Goal: Information Seeking & Learning: Learn about a topic

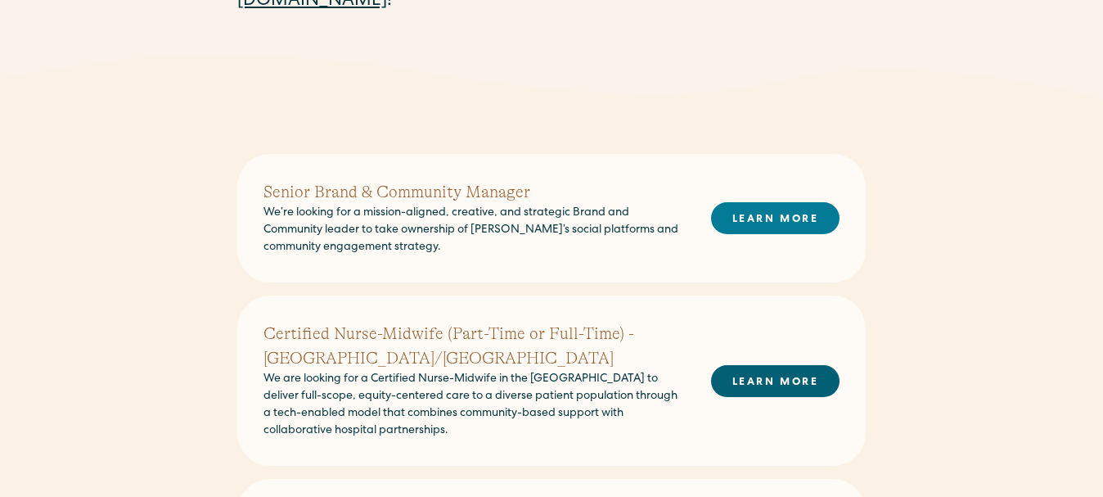
scroll to position [400, 0]
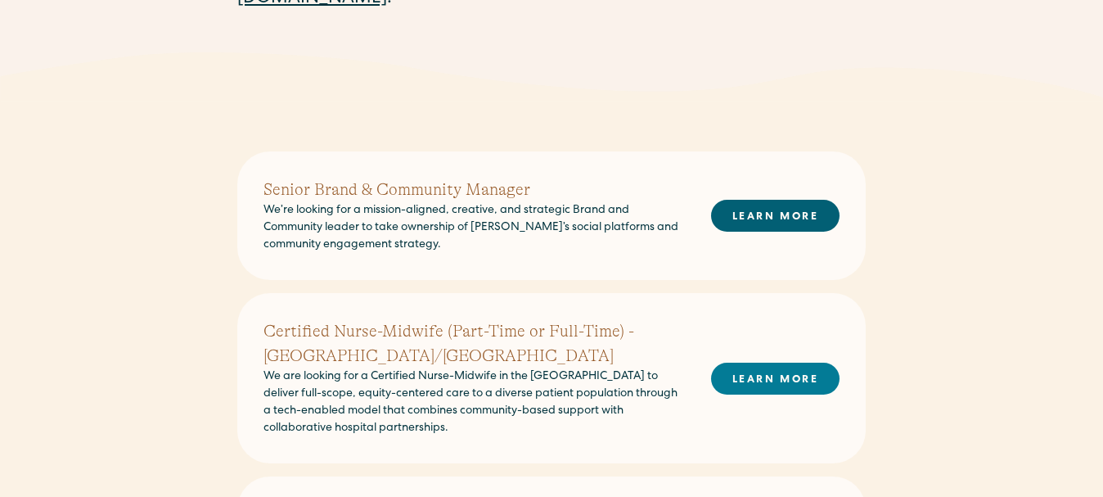
click at [750, 231] on link "LEARN MORE" at bounding box center [775, 216] width 129 height 32
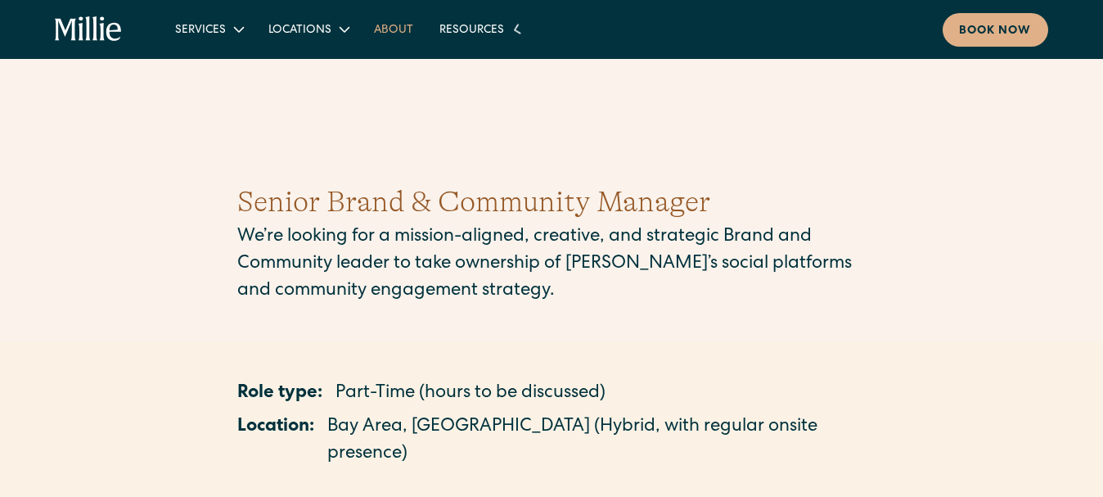
click at [399, 23] on link "About" at bounding box center [393, 29] width 65 height 27
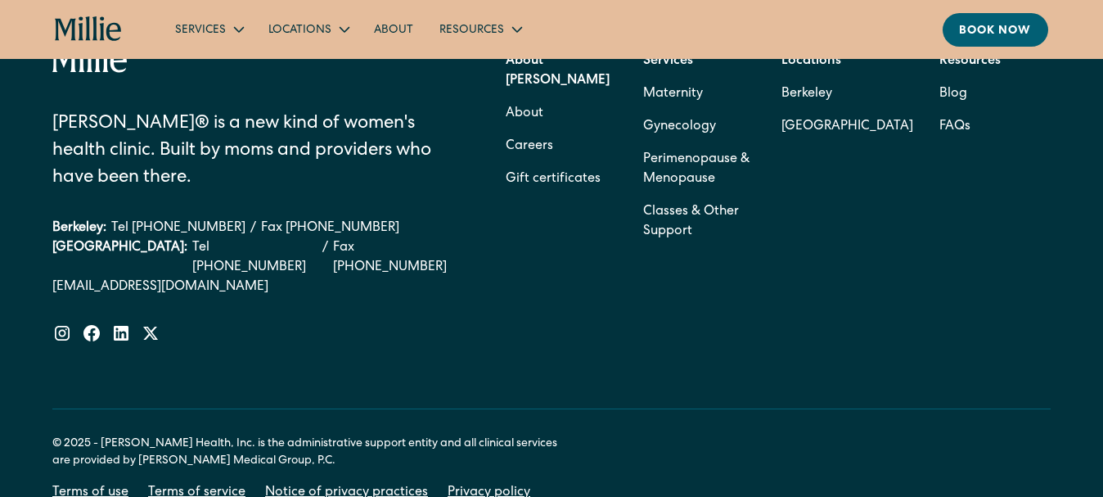
scroll to position [5321, 0]
click at [537, 147] on link "Careers" at bounding box center [529, 145] width 47 height 33
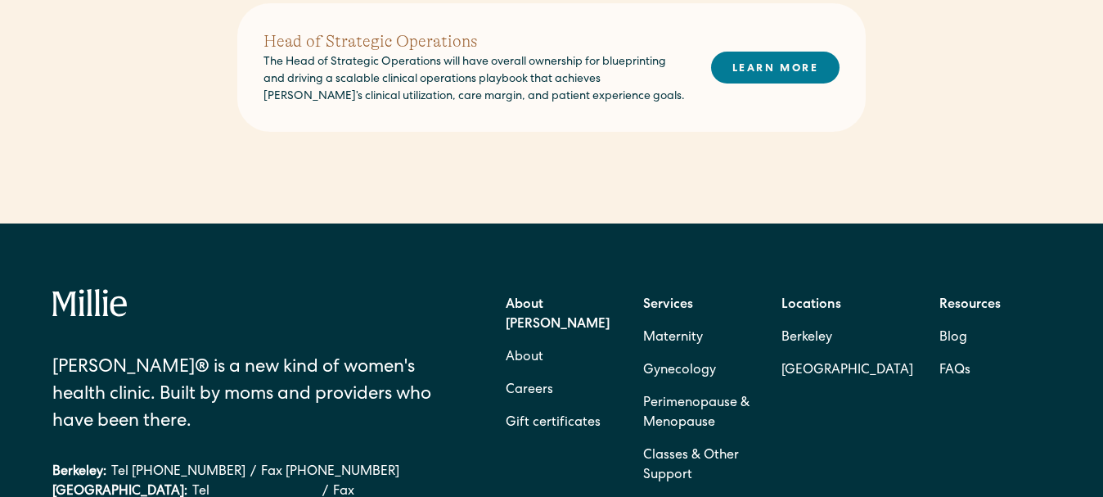
scroll to position [1058, 0]
